Goal: Find specific page/section: Find specific page/section

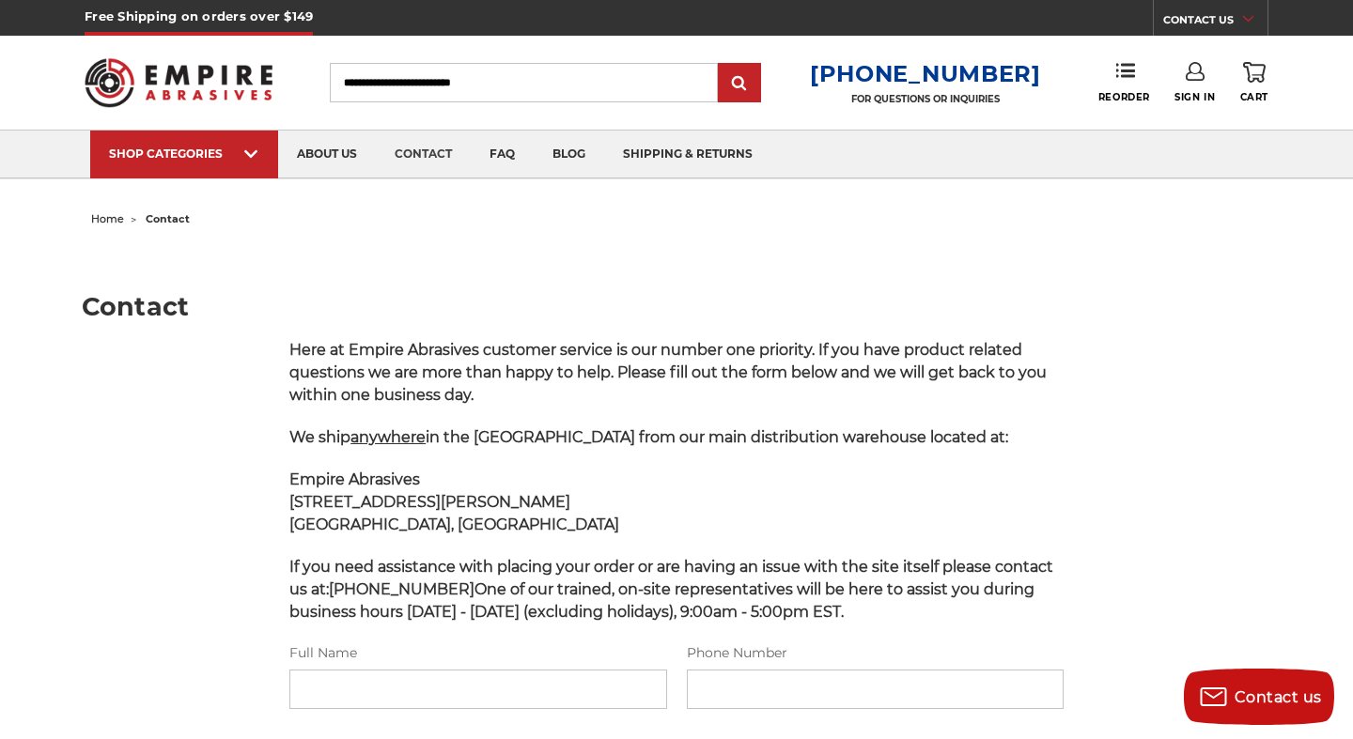
click at [225, 85] on img at bounding box center [179, 82] width 188 height 73
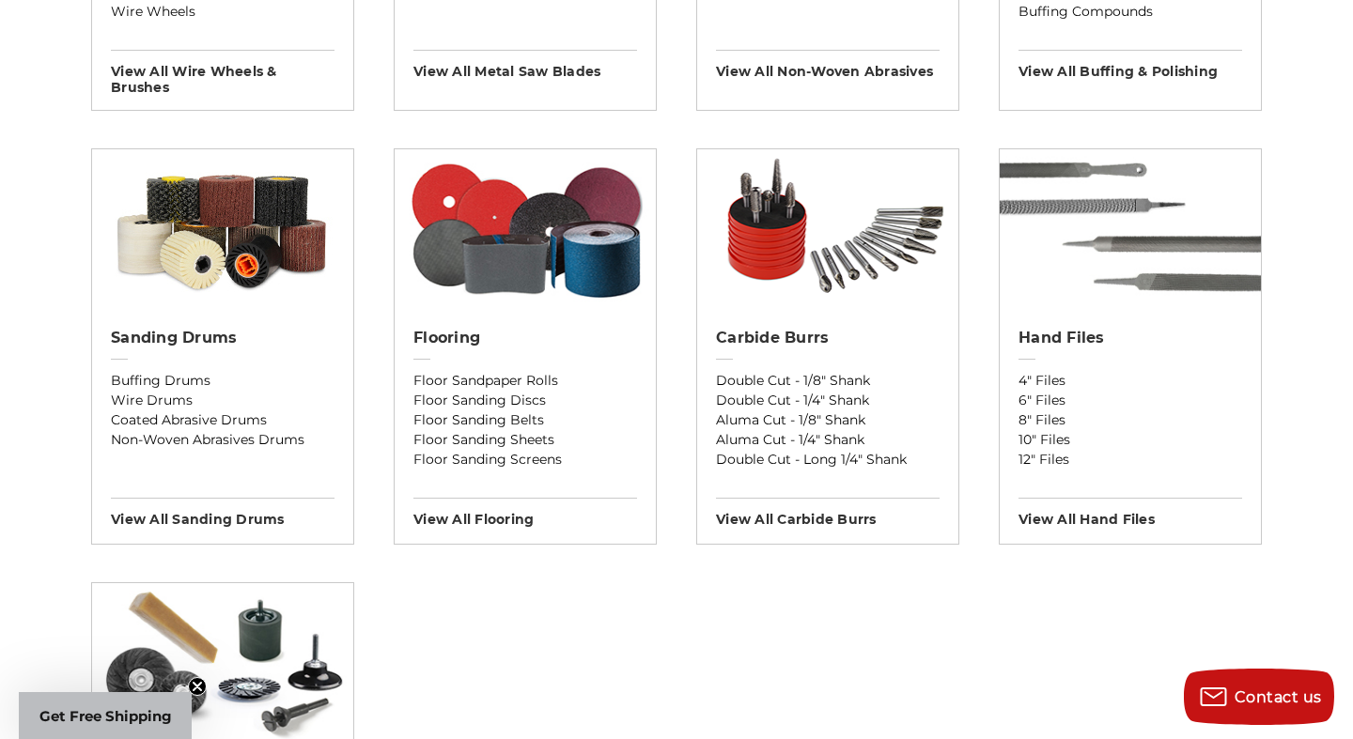
scroll to position [1470, 0]
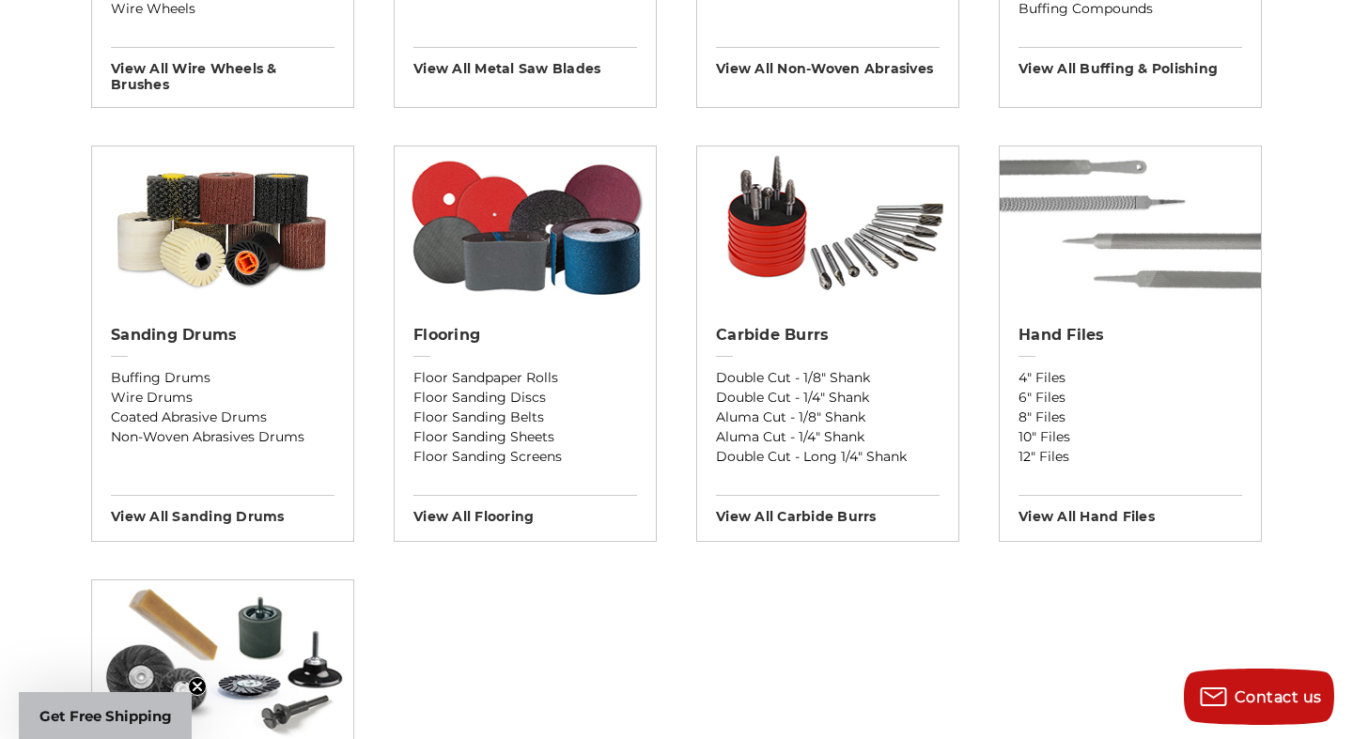
click at [1115, 253] on img at bounding box center [1130, 227] width 261 height 160
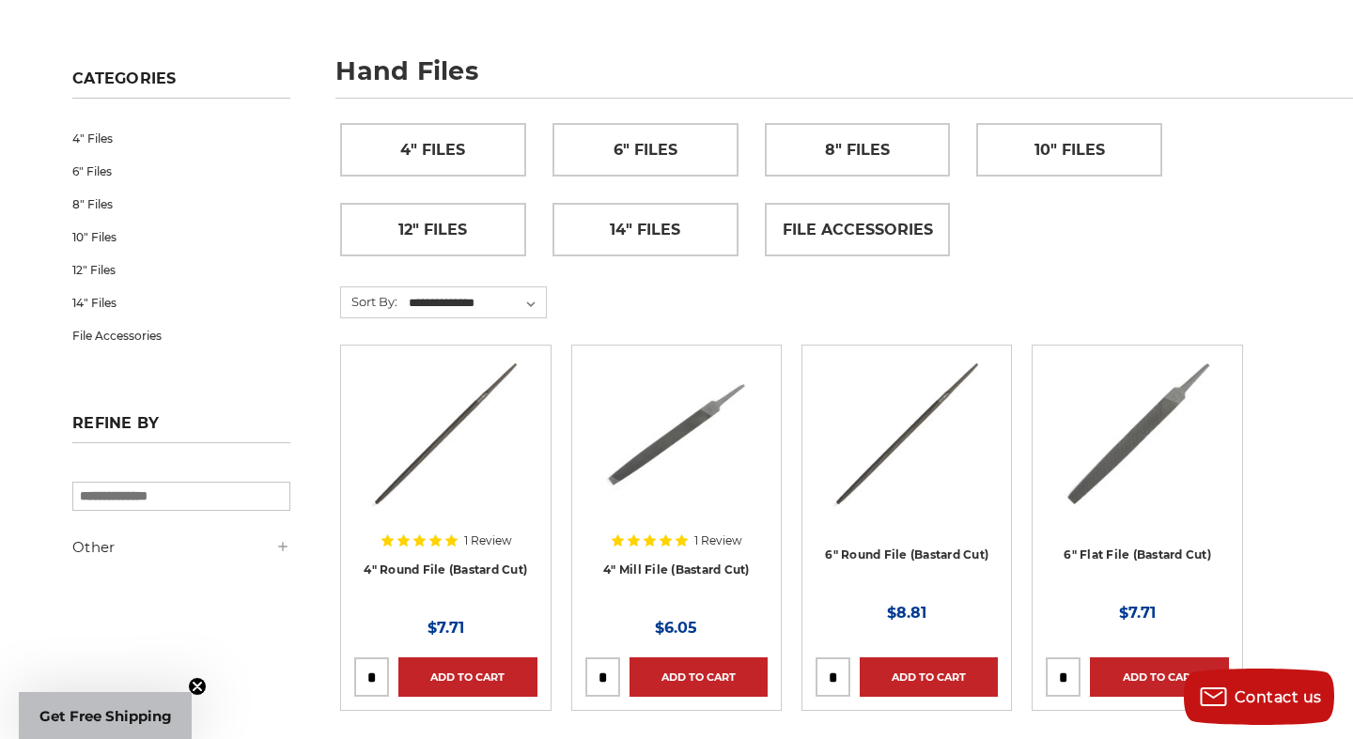
scroll to position [251, 19]
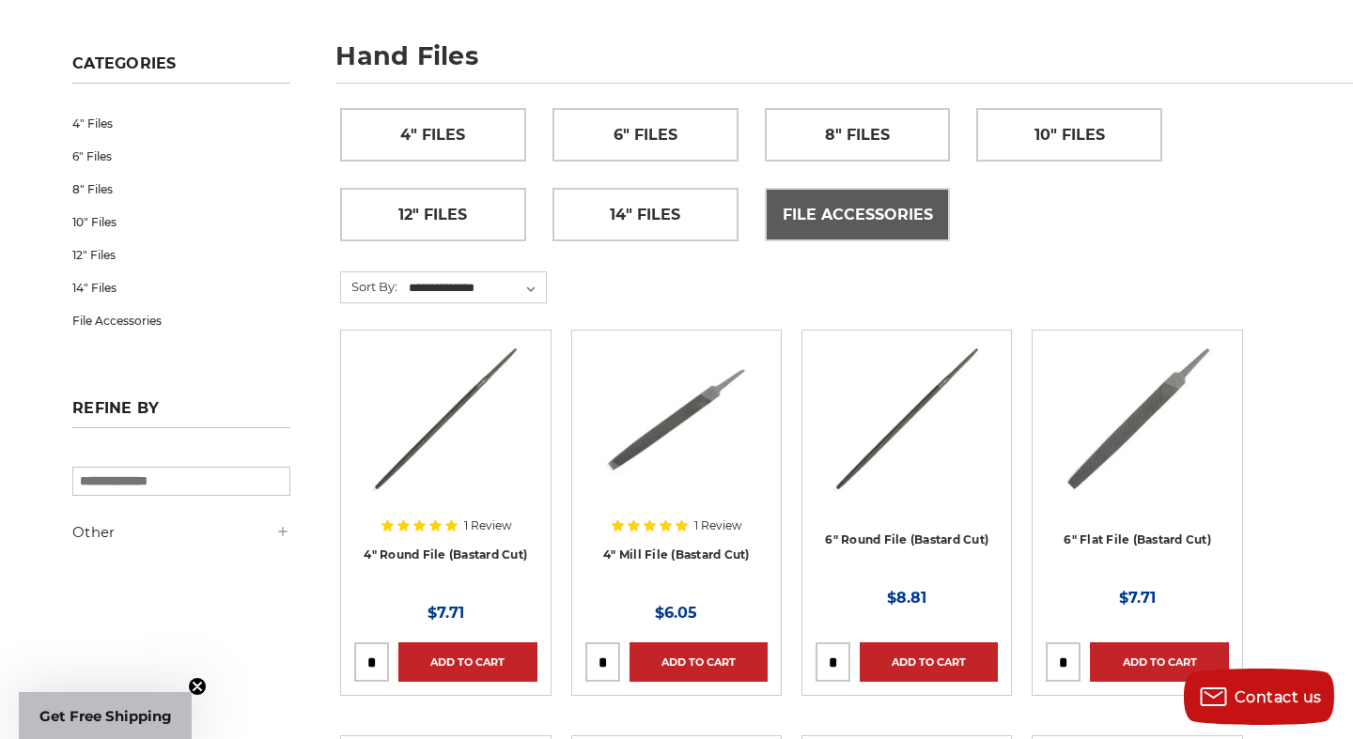
click at [901, 217] on span "File Accessories" at bounding box center [858, 215] width 150 height 32
